Goal: Information Seeking & Learning: Learn about a topic

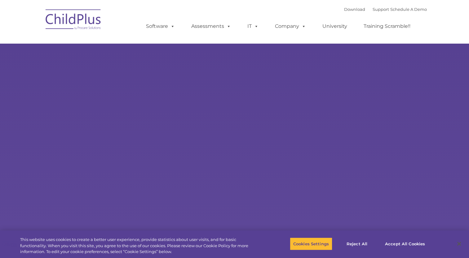
select select "MEDIUM"
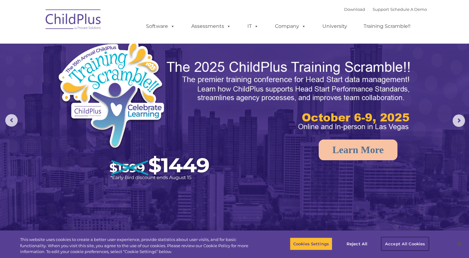
click at [398, 243] on button "Accept All Cookies" at bounding box center [404, 244] width 47 height 13
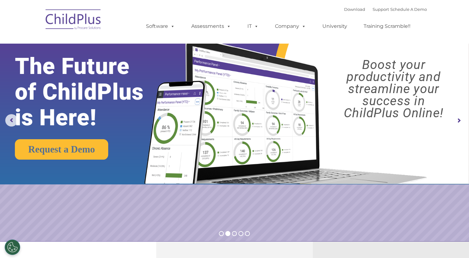
click at [344, 5] on div "Download Support | Schedule A Demo " at bounding box center [385, 9] width 83 height 9
click at [344, 11] on link "Download" at bounding box center [354, 9] width 21 height 5
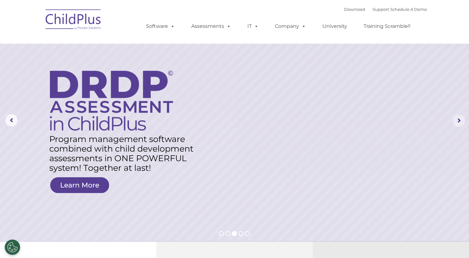
click at [459, 120] on rs-arrow at bounding box center [458, 121] width 12 height 12
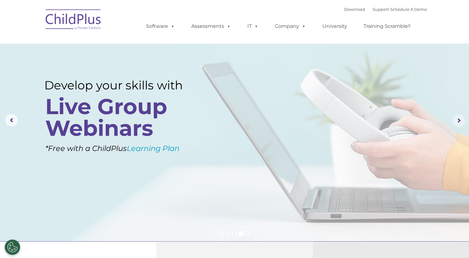
click at [460, 117] on rs-arrow at bounding box center [458, 121] width 12 height 12
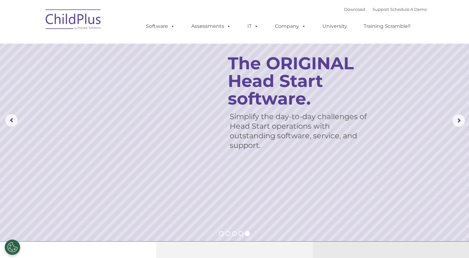
click at [461, 111] on rs-slide "Simplify the day-to-day challenges of Head Start operations with outstanding so…" at bounding box center [234, 121] width 469 height 242
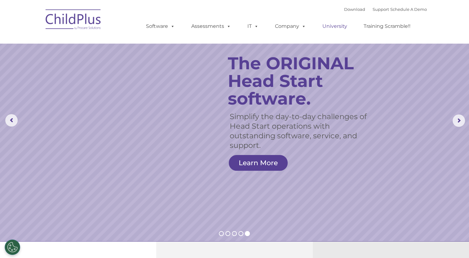
click at [335, 27] on link "University" at bounding box center [334, 26] width 37 height 12
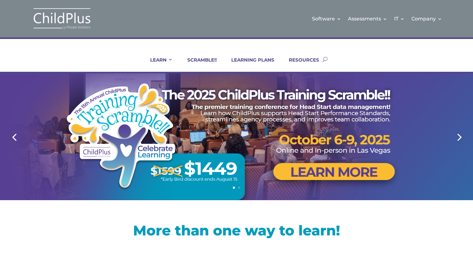
click at [457, 135] on link "Next" at bounding box center [459, 137] width 15 height 15
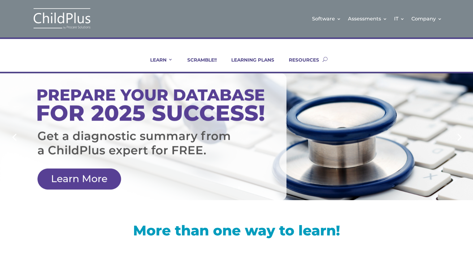
click at [459, 130] on link "Next" at bounding box center [459, 137] width 15 height 15
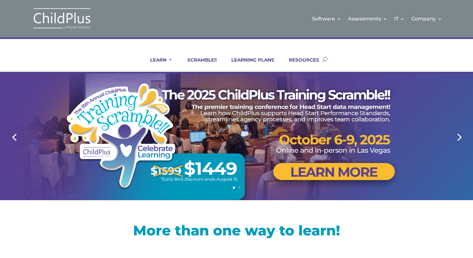
click at [459, 130] on link "Next" at bounding box center [459, 137] width 15 height 15
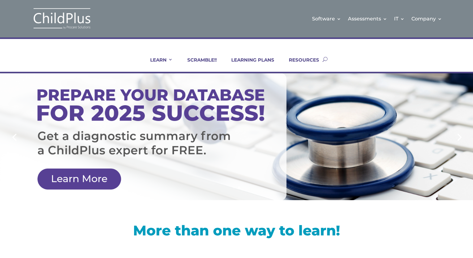
click at [459, 130] on link "Next" at bounding box center [459, 137] width 15 height 15
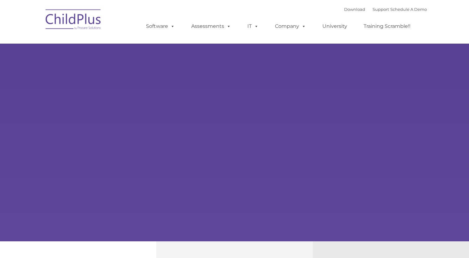
type input ""
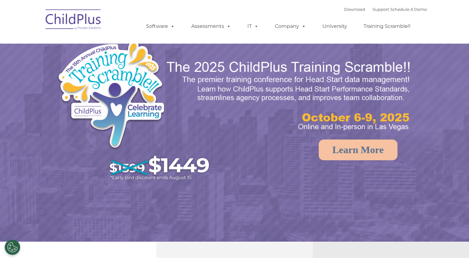
select select "MEDIUM"
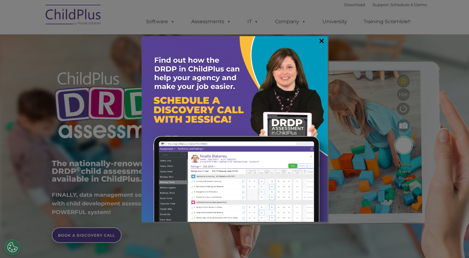
click at [319, 40] on link "×" at bounding box center [321, 41] width 7 height 6
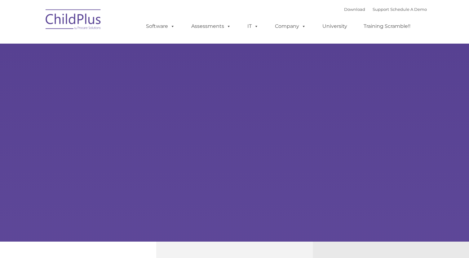
type input ""
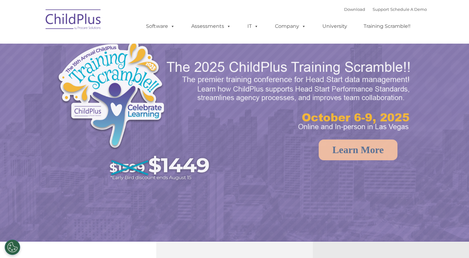
select select "MEDIUM"
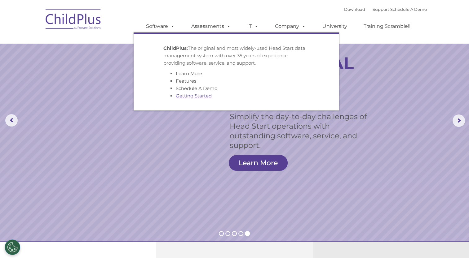
click at [193, 98] on link "Getting Started" at bounding box center [194, 96] width 36 height 6
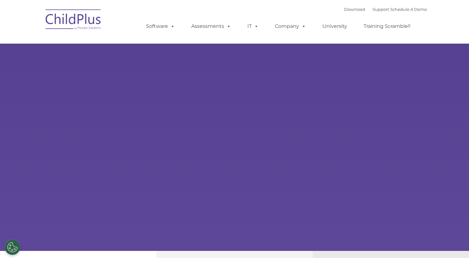
type input ""
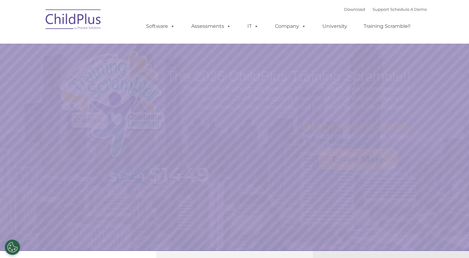
select select "MEDIUM"
